Goal: Task Accomplishment & Management: Manage account settings

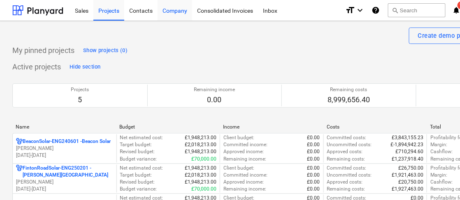
click at [173, 10] on div "Company" at bounding box center [175, 10] width 35 height 21
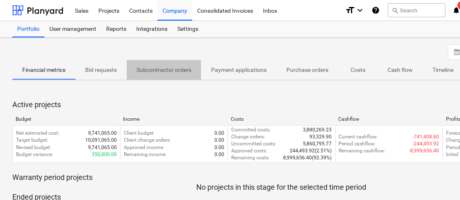
click at [176, 72] on p "Subcontractor orders" at bounding box center [164, 70] width 55 height 9
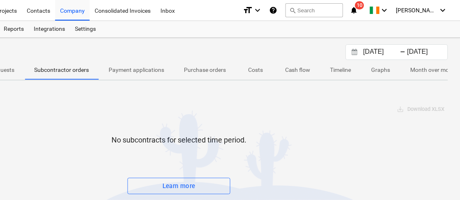
scroll to position [0, 100]
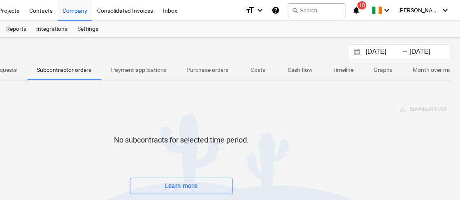
click at [381, 52] on input "[DATE]" at bounding box center [385, 52] width 42 height 12
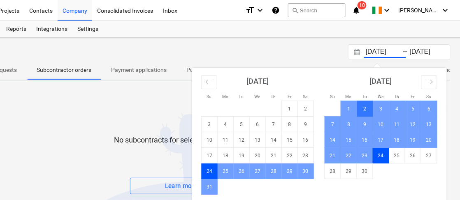
scroll to position [60, 100]
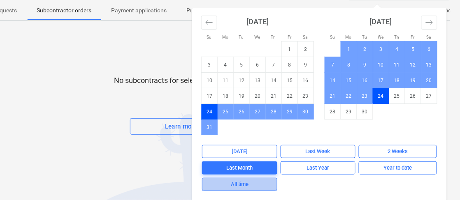
click at [240, 185] on div "All time" at bounding box center [240, 184] width 18 height 9
type input "[DATE]"
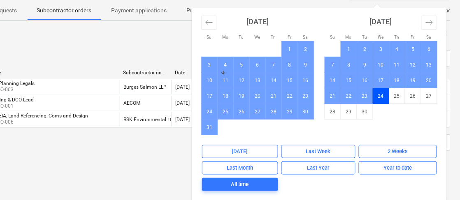
click at [83, 141] on html "Sales Projects Contacts Company Consolidated Invoices Inbox format_size keyboar…" at bounding box center [130, 40] width 460 height 200
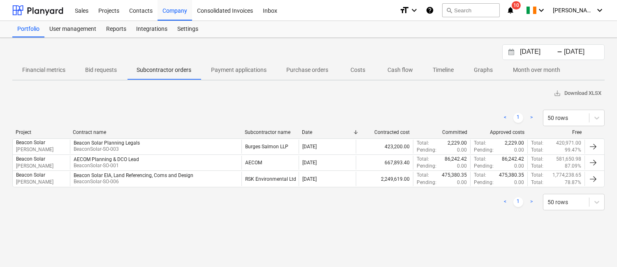
drag, startPoint x: 400, startPoint y: 1, endPoint x: 333, endPoint y: 214, distance: 222.9
click at [333, 200] on div "< 1 > 50 rows Project Contract name Subcontractor name Date Contracted cost Com…" at bounding box center [308, 160] width 592 height 121
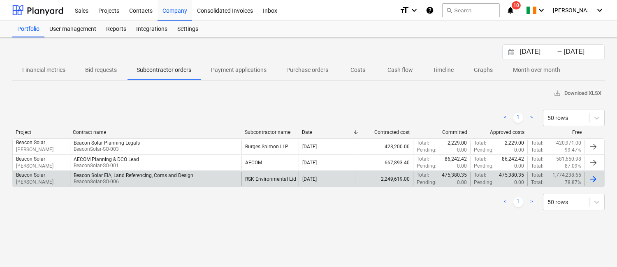
click at [126, 173] on div "Beacon Solar EIA, Land Referencing, Coms and Design" at bounding box center [134, 176] width 120 height 6
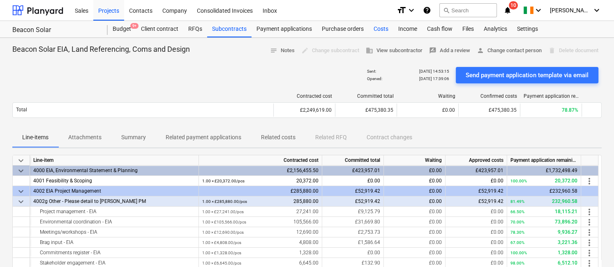
click at [378, 33] on div "Costs" at bounding box center [381, 29] width 25 height 16
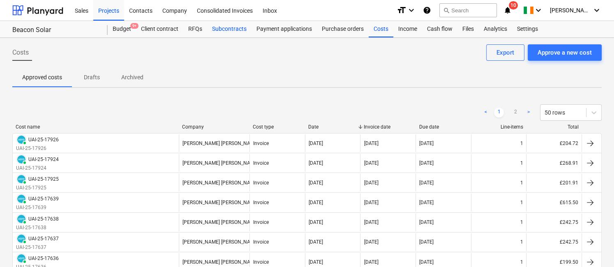
click at [226, 31] on div "Subcontracts" at bounding box center [229, 29] width 44 height 16
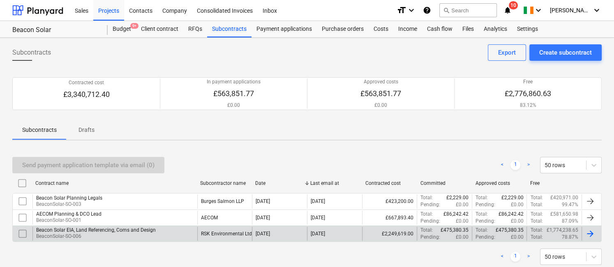
click at [239, 200] on div "RSK Environmental Ltd" at bounding box center [226, 234] width 51 height 6
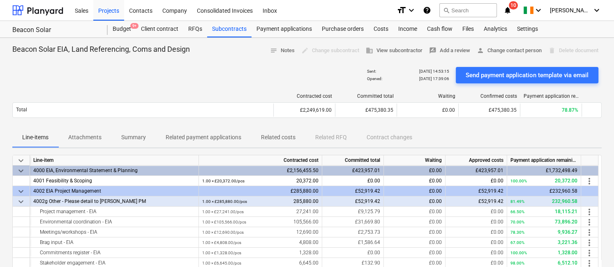
click at [281, 137] on p "Related costs" at bounding box center [278, 137] width 35 height 9
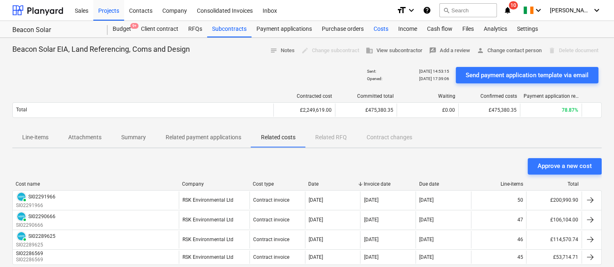
click at [376, 28] on div "Costs" at bounding box center [381, 29] width 25 height 16
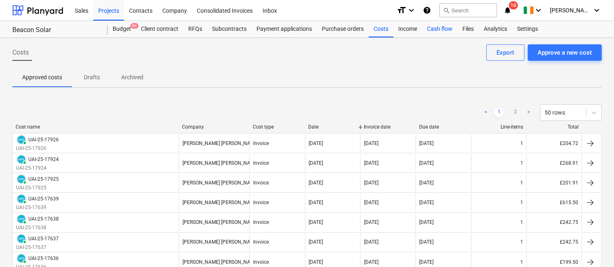
click at [441, 28] on div "Cash flow" at bounding box center [439, 29] width 35 height 16
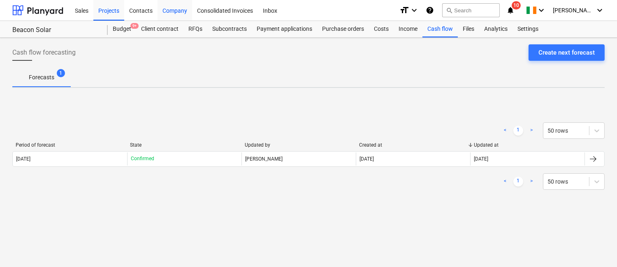
click at [162, 9] on div "Company" at bounding box center [175, 10] width 35 height 21
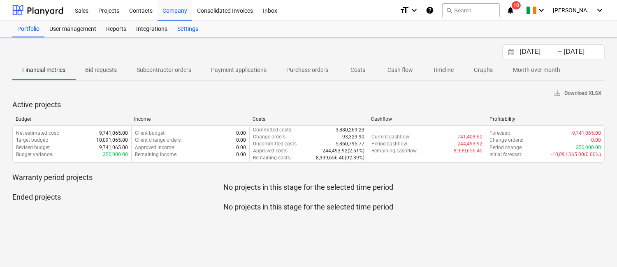
click at [191, 27] on div "Settings" at bounding box center [187, 29] width 31 height 16
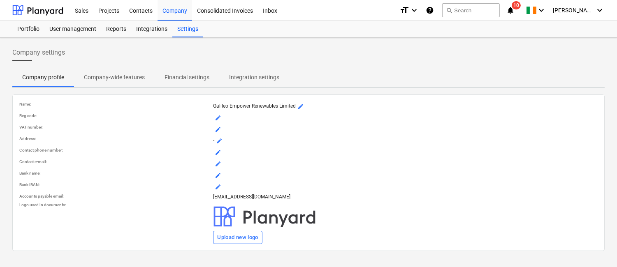
click at [136, 75] on p "Company-wide features" at bounding box center [114, 77] width 61 height 9
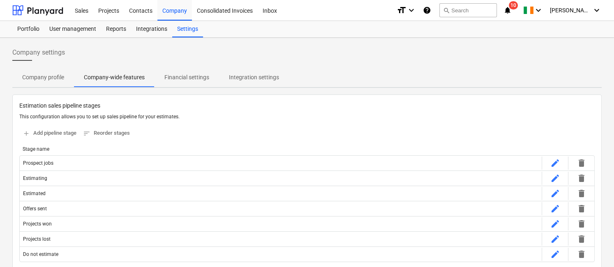
click at [190, 78] on p "Financial settings" at bounding box center [187, 77] width 45 height 9
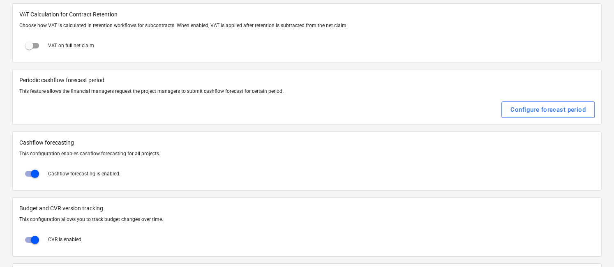
scroll to position [91, 0]
click at [459, 113] on div "Configure forecast period" at bounding box center [548, 110] width 75 height 11
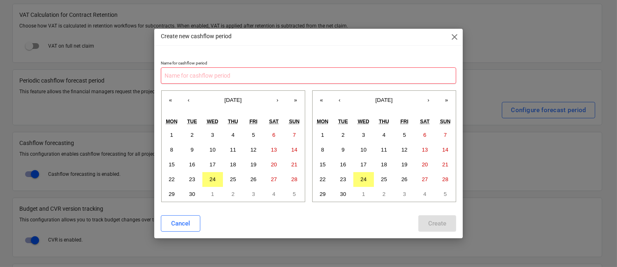
click at [180, 76] on input "text" at bounding box center [308, 75] width 295 height 16
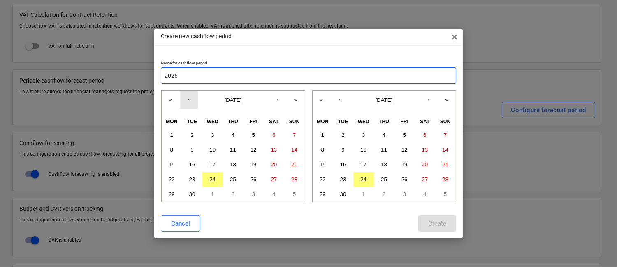
type input "2026"
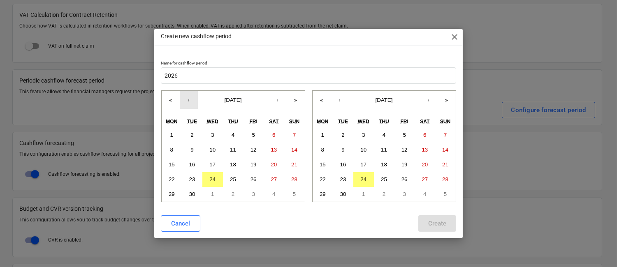
click at [189, 98] on button "‹" at bounding box center [189, 100] width 18 height 18
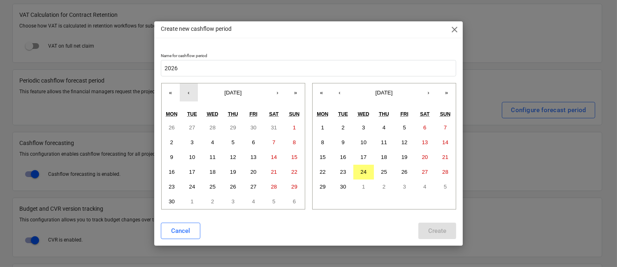
click at [189, 98] on button "‹" at bounding box center [189, 92] width 18 height 18
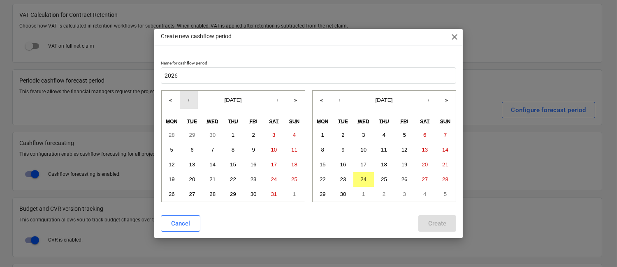
click at [189, 98] on button "‹" at bounding box center [189, 100] width 18 height 18
click at [193, 131] on button "1" at bounding box center [192, 135] width 21 height 15
click at [431, 101] on button "›" at bounding box center [428, 100] width 18 height 18
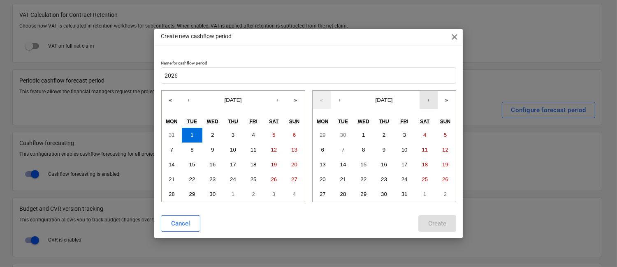
click at [431, 101] on button "›" at bounding box center [428, 100] width 18 height 18
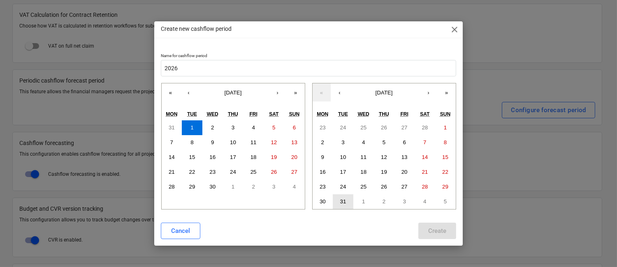
click at [343, 199] on abbr "31" at bounding box center [343, 202] width 6 height 6
click at [432, 200] on div "Create" at bounding box center [437, 231] width 18 height 11
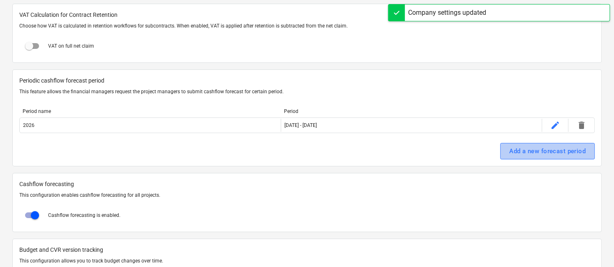
click at [459, 150] on div "Add a new forecast period" at bounding box center [548, 151] width 76 height 11
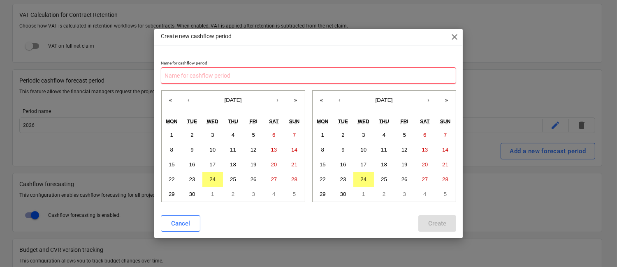
click at [231, 75] on input "text" at bounding box center [308, 75] width 295 height 16
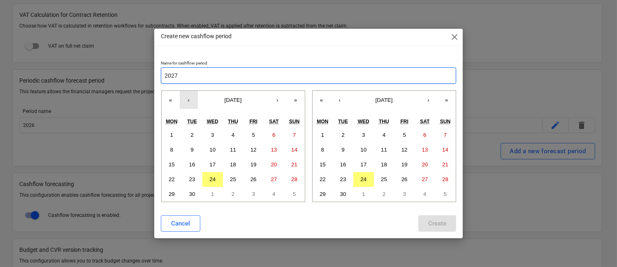
type input "2027"
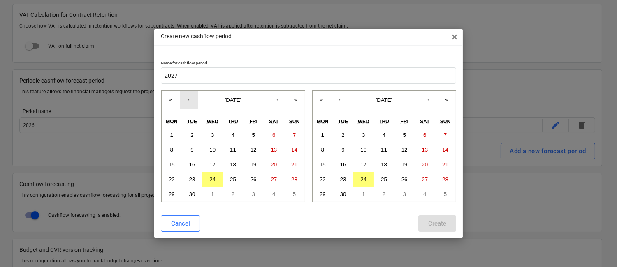
click at [188, 102] on button "‹" at bounding box center [189, 100] width 18 height 18
click at [280, 102] on button "›" at bounding box center [278, 100] width 18 height 18
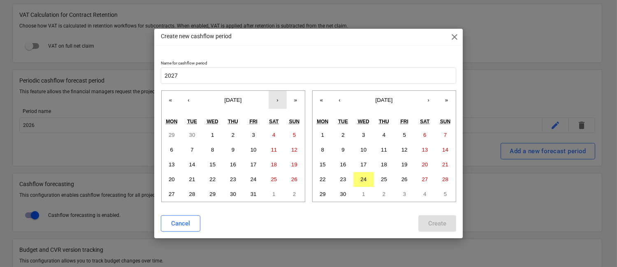
click at [280, 102] on button "›" at bounding box center [278, 100] width 18 height 18
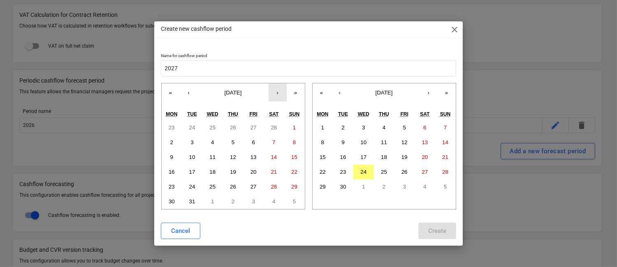
click at [280, 102] on div "« ‹ [DATE] › » Mon Tue Wed Thu Fri Sat Sun 23 24 25 26 27 28 1 2 3 4 5 6 7 8 9 …" at bounding box center [233, 146] width 144 height 127
click at [276, 93] on button "›" at bounding box center [278, 92] width 18 height 18
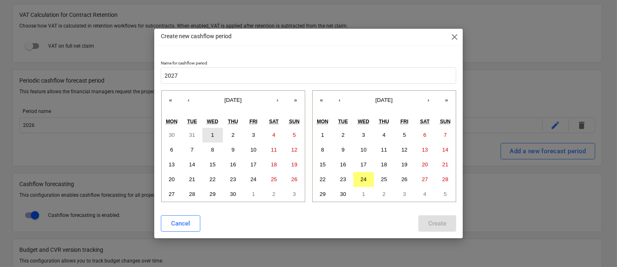
click at [214, 134] on button "1" at bounding box center [212, 135] width 21 height 15
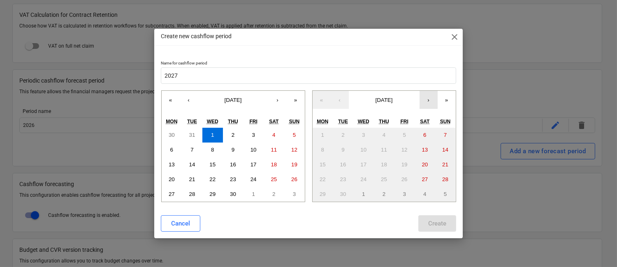
click at [428, 100] on button "›" at bounding box center [428, 100] width 18 height 18
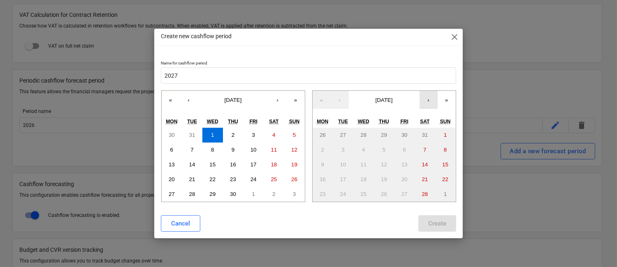
click at [428, 100] on button "›" at bounding box center [428, 100] width 18 height 18
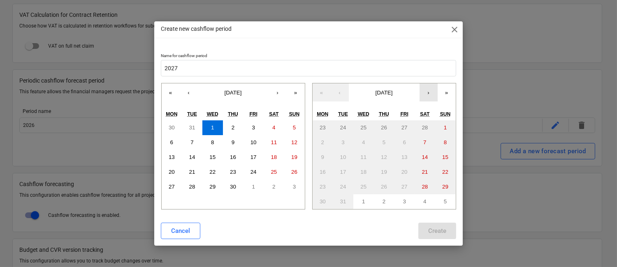
click at [428, 100] on button "›" at bounding box center [428, 92] width 18 height 18
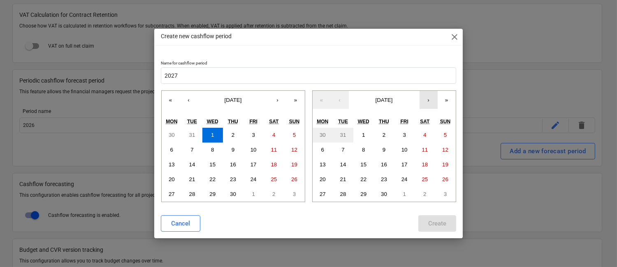
click at [428, 100] on button "›" at bounding box center [428, 100] width 18 height 18
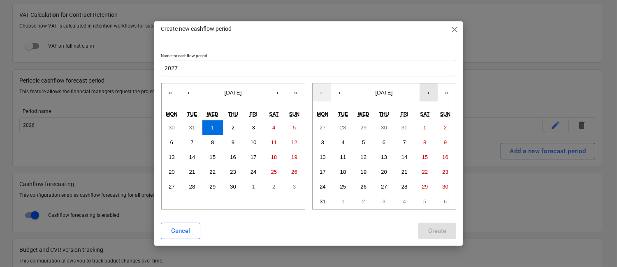
click at [428, 100] on button "›" at bounding box center [428, 92] width 18 height 18
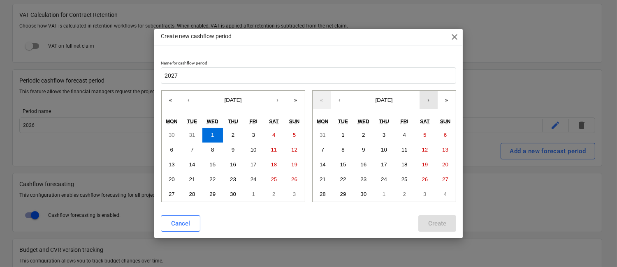
click at [428, 100] on button "›" at bounding box center [428, 100] width 18 height 18
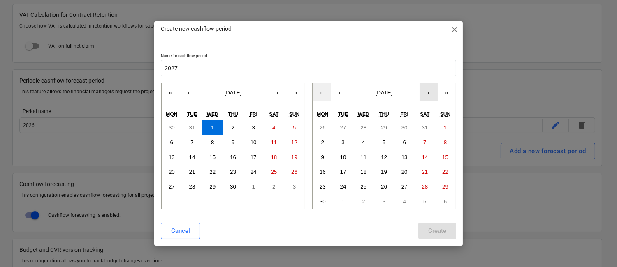
click at [428, 100] on button "›" at bounding box center [428, 92] width 18 height 18
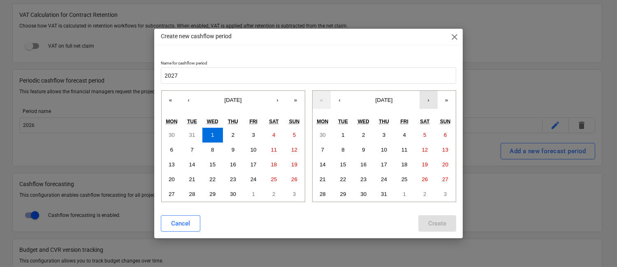
click at [428, 100] on button "›" at bounding box center [428, 100] width 18 height 18
click at [361, 192] on abbr "31" at bounding box center [363, 194] width 6 height 6
click at [435, 200] on div "Create" at bounding box center [437, 223] width 18 height 11
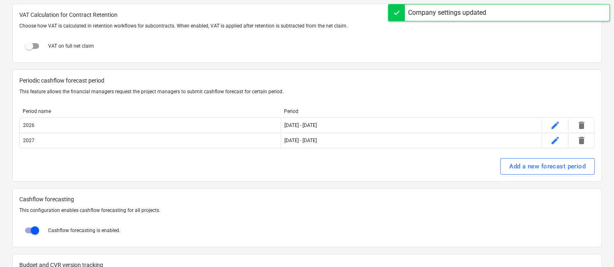
scroll to position [0, 0]
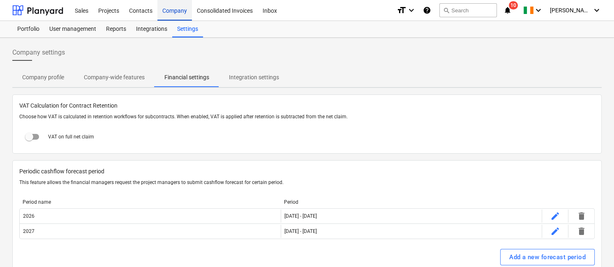
click at [173, 13] on div "Company" at bounding box center [175, 10] width 35 height 21
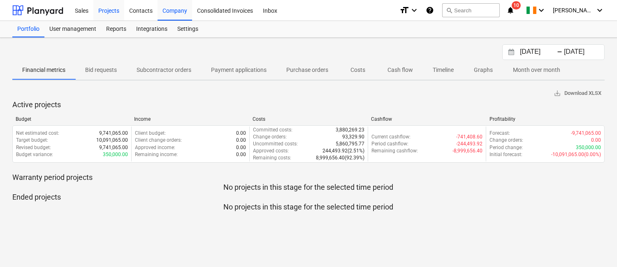
click at [114, 12] on div "Projects" at bounding box center [108, 10] width 31 height 21
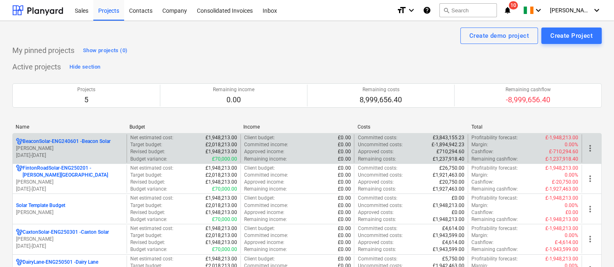
click at [79, 154] on p "[DATE] - [DATE]" at bounding box center [69, 155] width 107 height 7
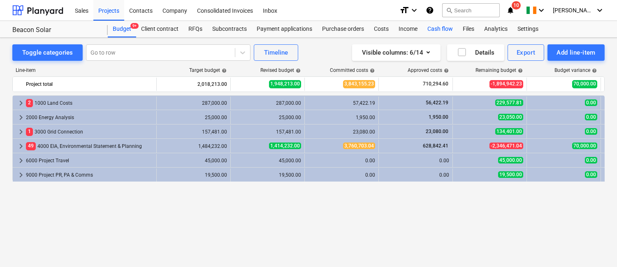
click at [436, 26] on div "Cash flow" at bounding box center [439, 29] width 35 height 16
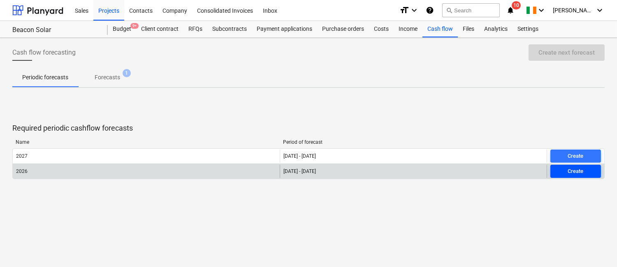
click at [459, 172] on div "Create" at bounding box center [576, 171] width 16 height 9
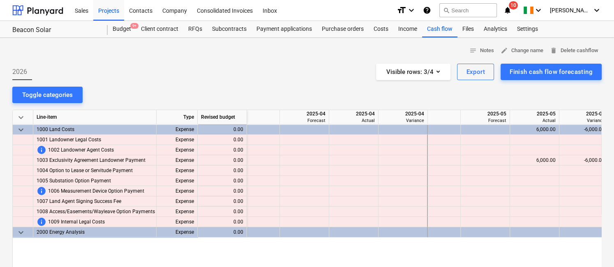
scroll to position [0, 905]
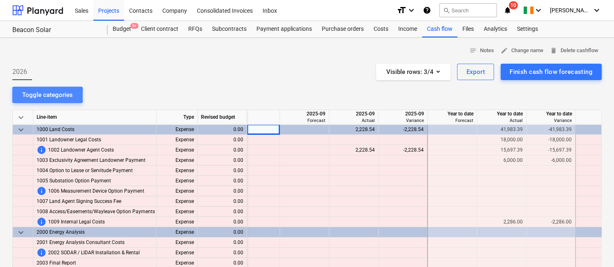
click at [34, 95] on div "Toggle categories" at bounding box center [47, 95] width 51 height 11
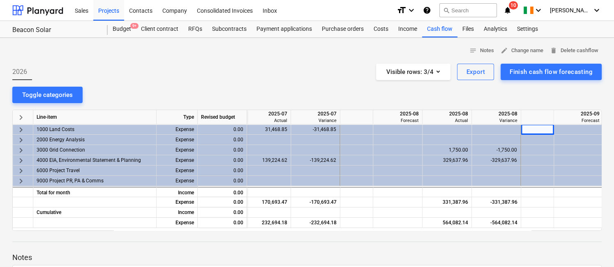
scroll to position [0, 632]
